Goal: Book appointment/travel/reservation

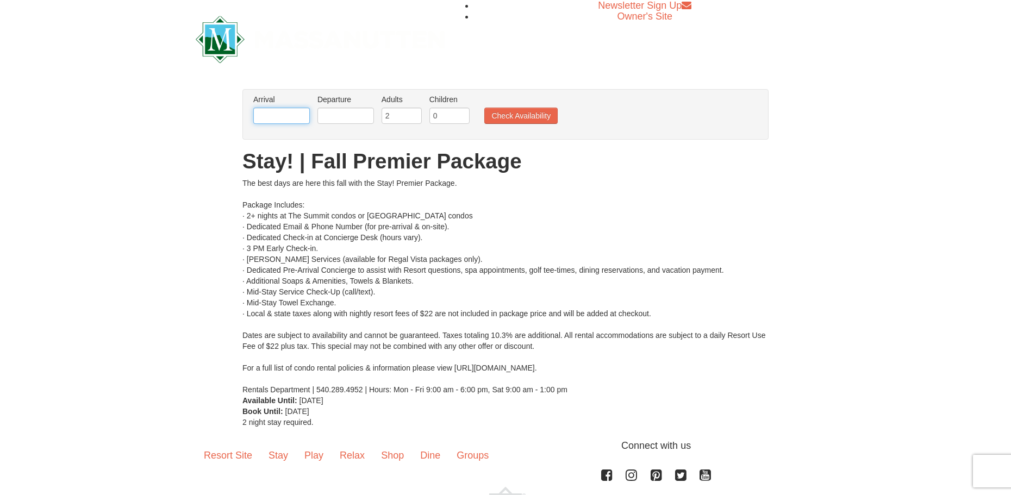
click at [283, 115] on input "text" at bounding box center [281, 116] width 57 height 16
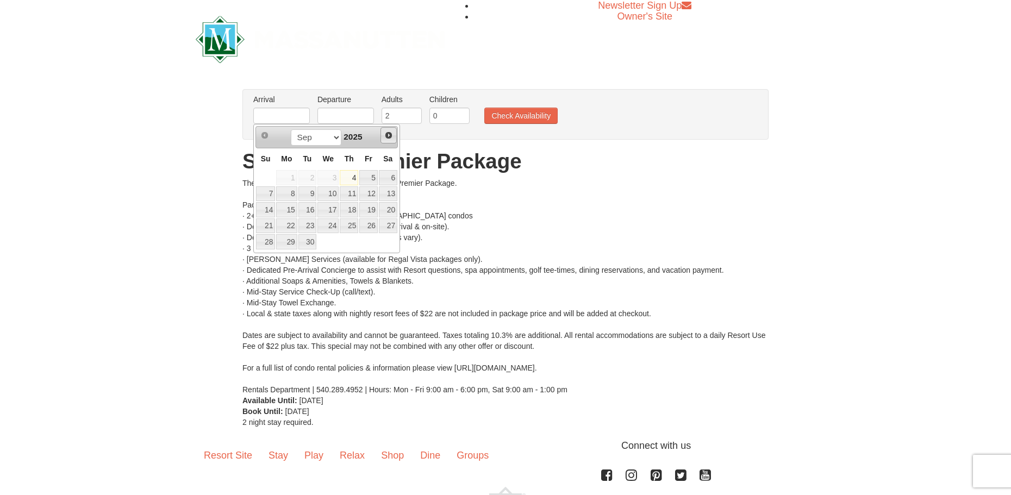
click at [389, 139] on span "Next" at bounding box center [388, 135] width 9 height 9
click at [388, 138] on span "Next" at bounding box center [388, 135] width 9 height 9
click at [383, 138] on link "Next" at bounding box center [388, 135] width 16 height 16
click at [370, 193] on link "12" at bounding box center [368, 193] width 18 height 15
type input "[DATE]"
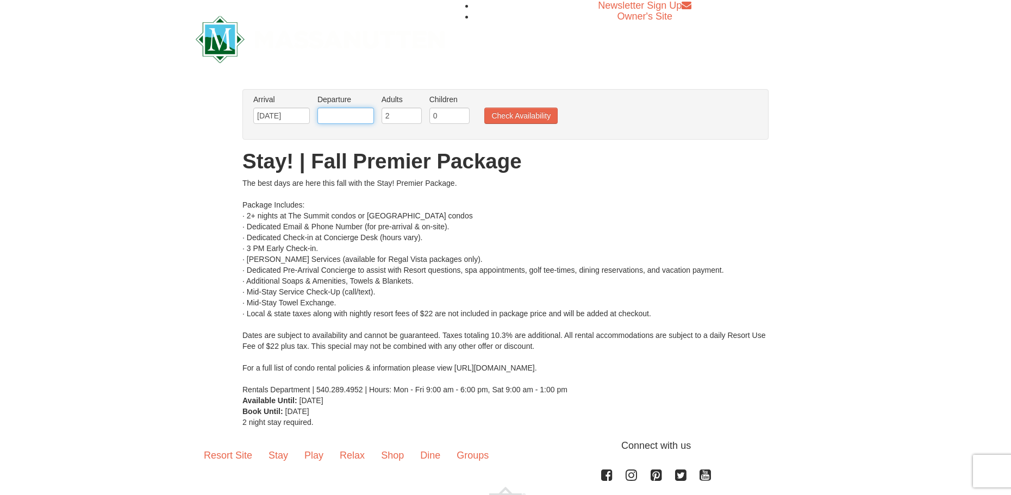
click at [366, 114] on input "text" at bounding box center [345, 116] width 57 height 16
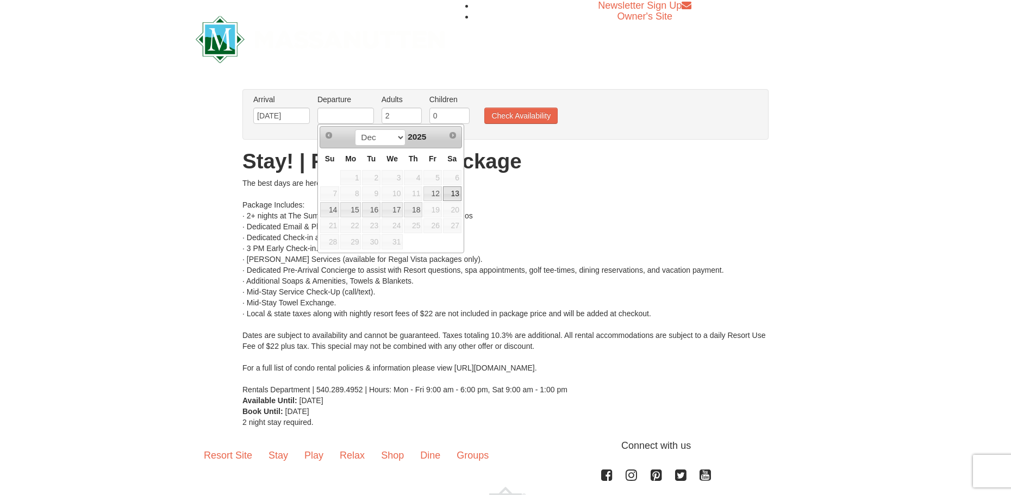
click at [449, 189] on link "13" at bounding box center [452, 193] width 18 height 15
type input "[DATE]"
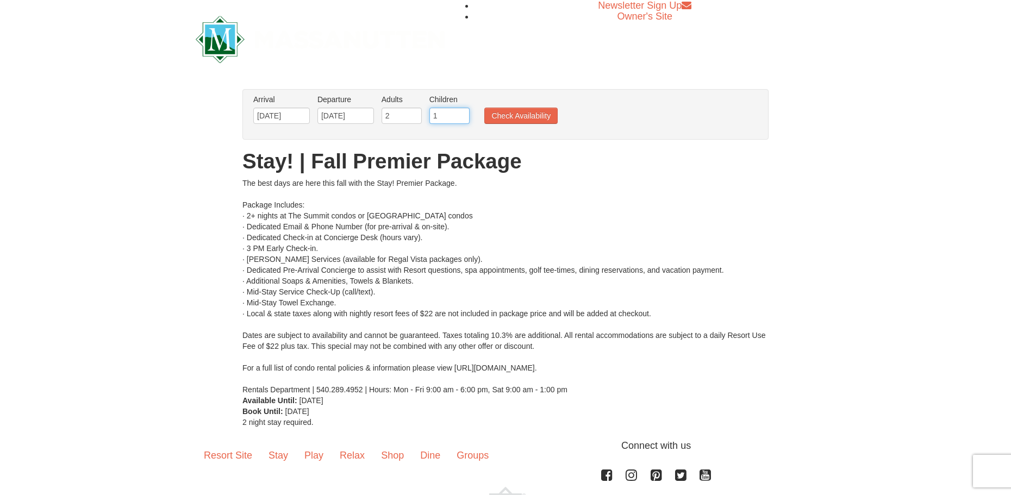
click at [463, 114] on input "1" at bounding box center [449, 116] width 40 height 16
click at [463, 114] on input "2" at bounding box center [449, 116] width 40 height 16
click at [463, 114] on input "3" at bounding box center [449, 116] width 40 height 16
click at [463, 114] on input "4" at bounding box center [449, 116] width 40 height 16
type input "5"
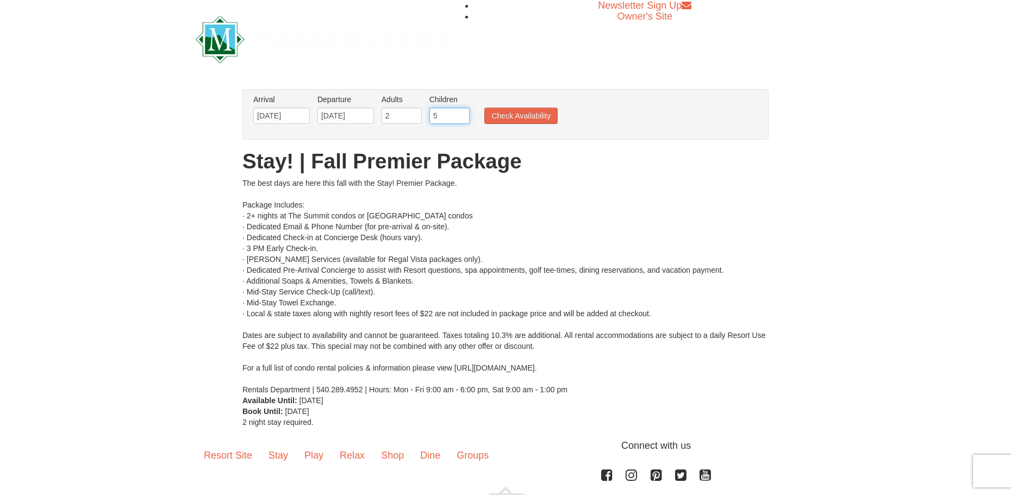
click at [463, 114] on input "5" at bounding box center [449, 116] width 40 height 16
click at [491, 119] on button "Check Availability" at bounding box center [520, 116] width 73 height 16
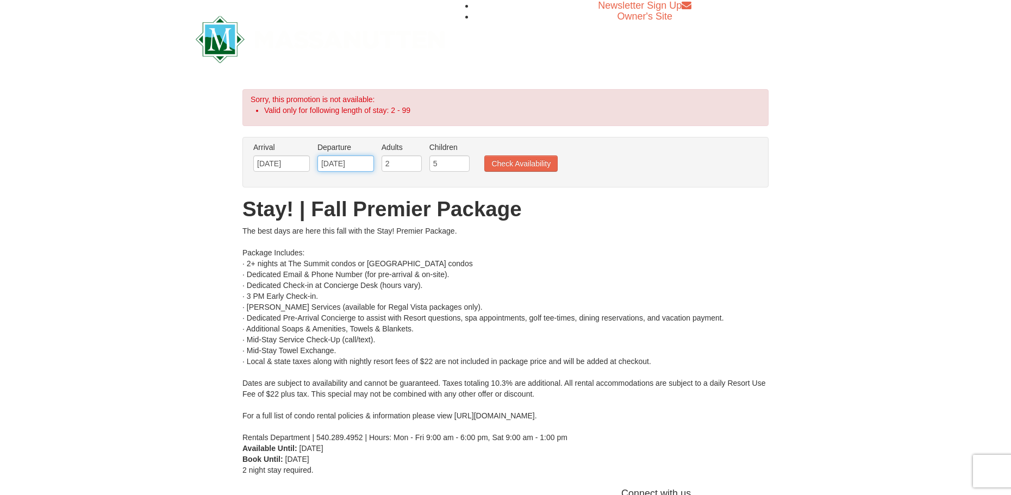
click at [337, 162] on input "12/13/2025" at bounding box center [345, 163] width 57 height 16
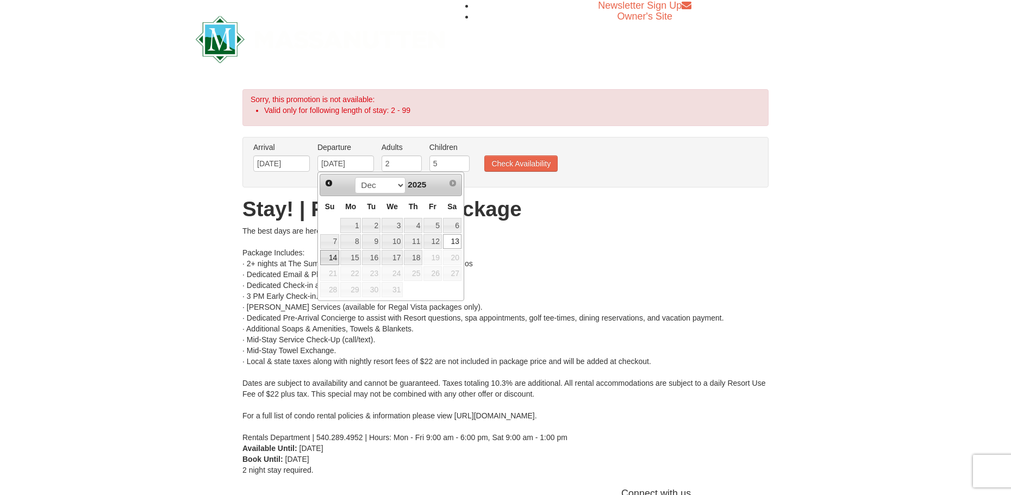
click at [333, 253] on link "14" at bounding box center [329, 257] width 19 height 15
type input "[DATE]"
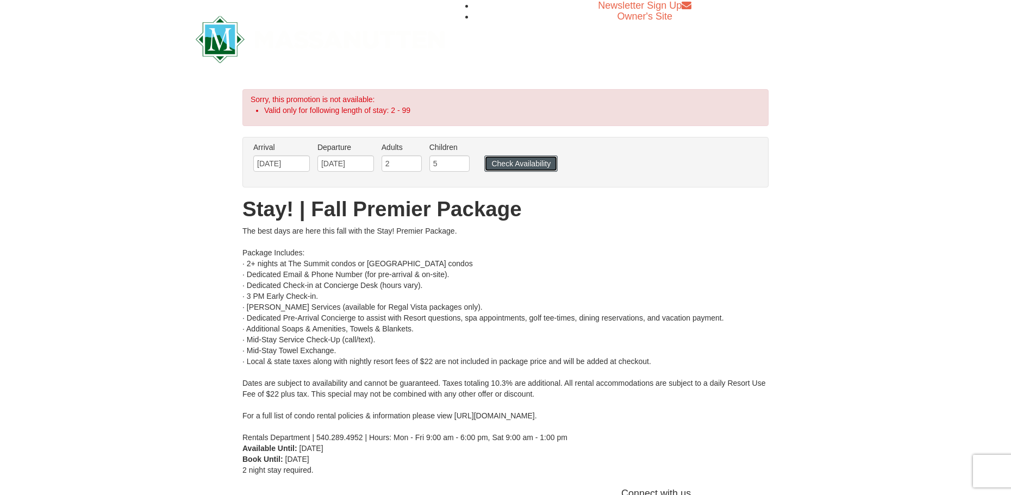
click at [523, 165] on button "Check Availability" at bounding box center [520, 163] width 73 height 16
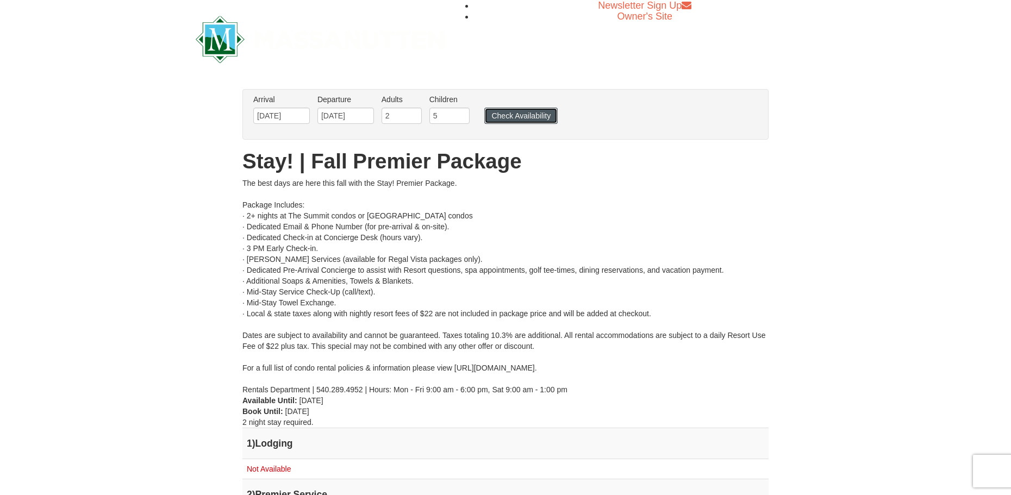
click at [503, 114] on button "Check Availability" at bounding box center [520, 116] width 73 height 16
